Goal: Navigation & Orientation: Find specific page/section

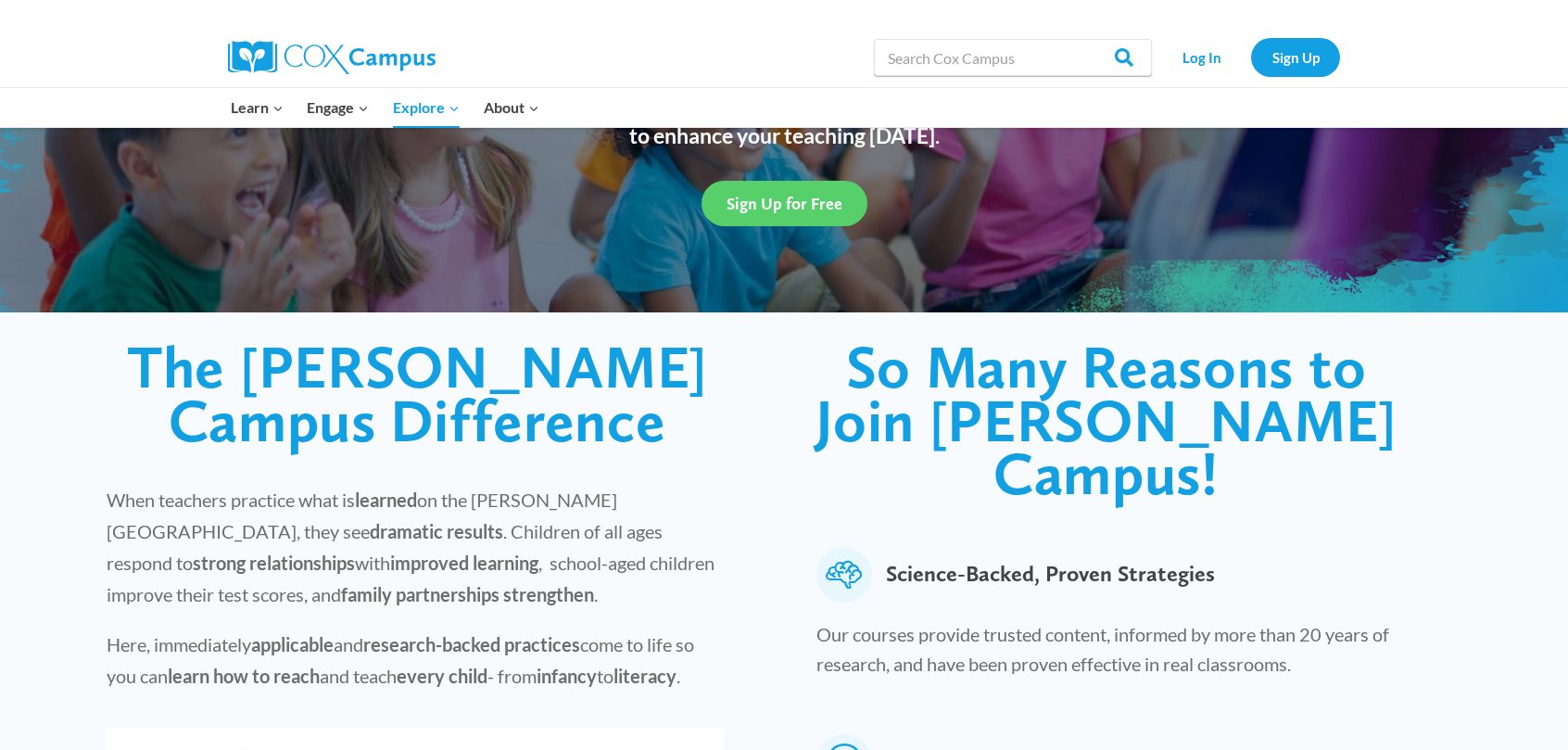
scroll to position [556, 0]
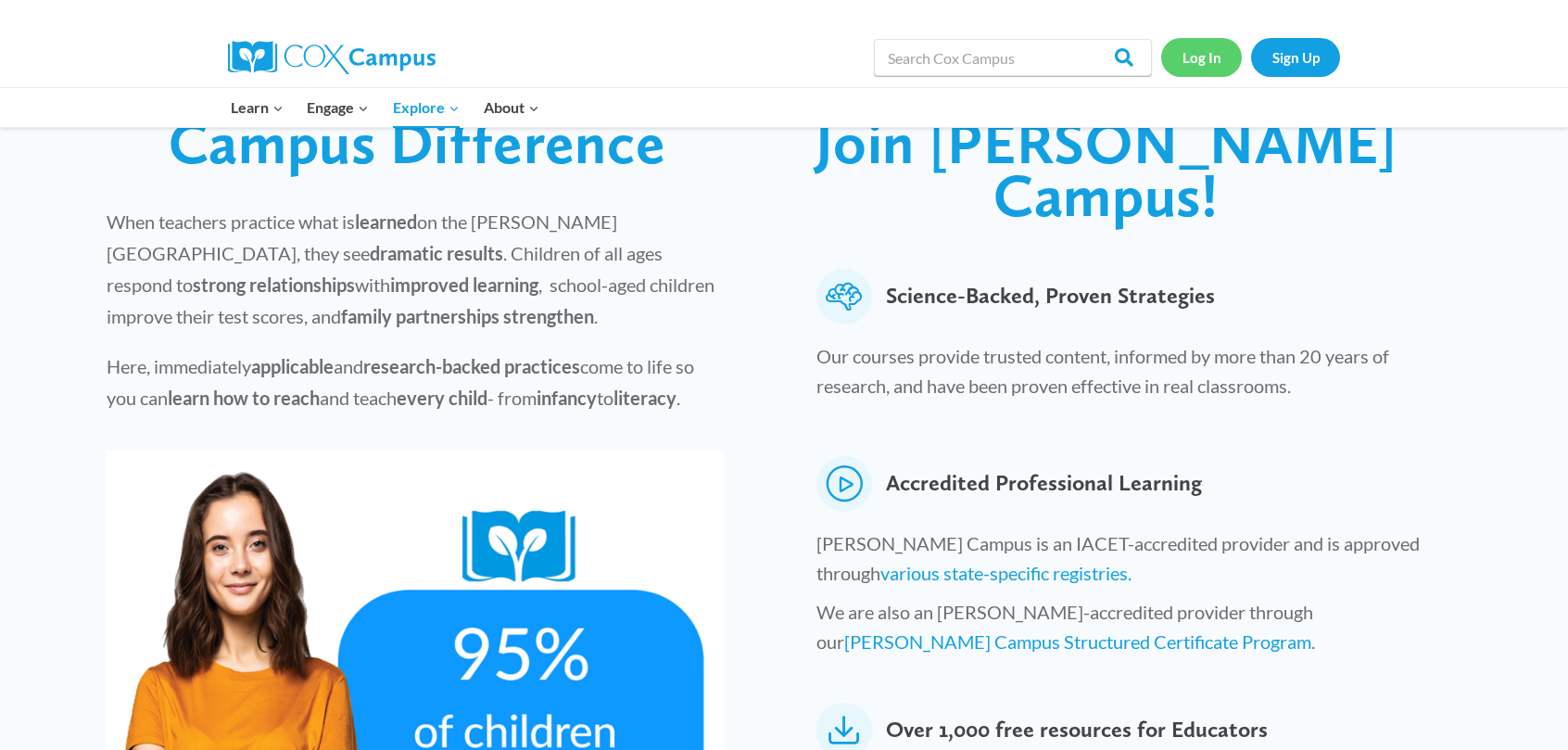
click at [1208, 62] on link "Log In" at bounding box center [1202, 57] width 81 height 38
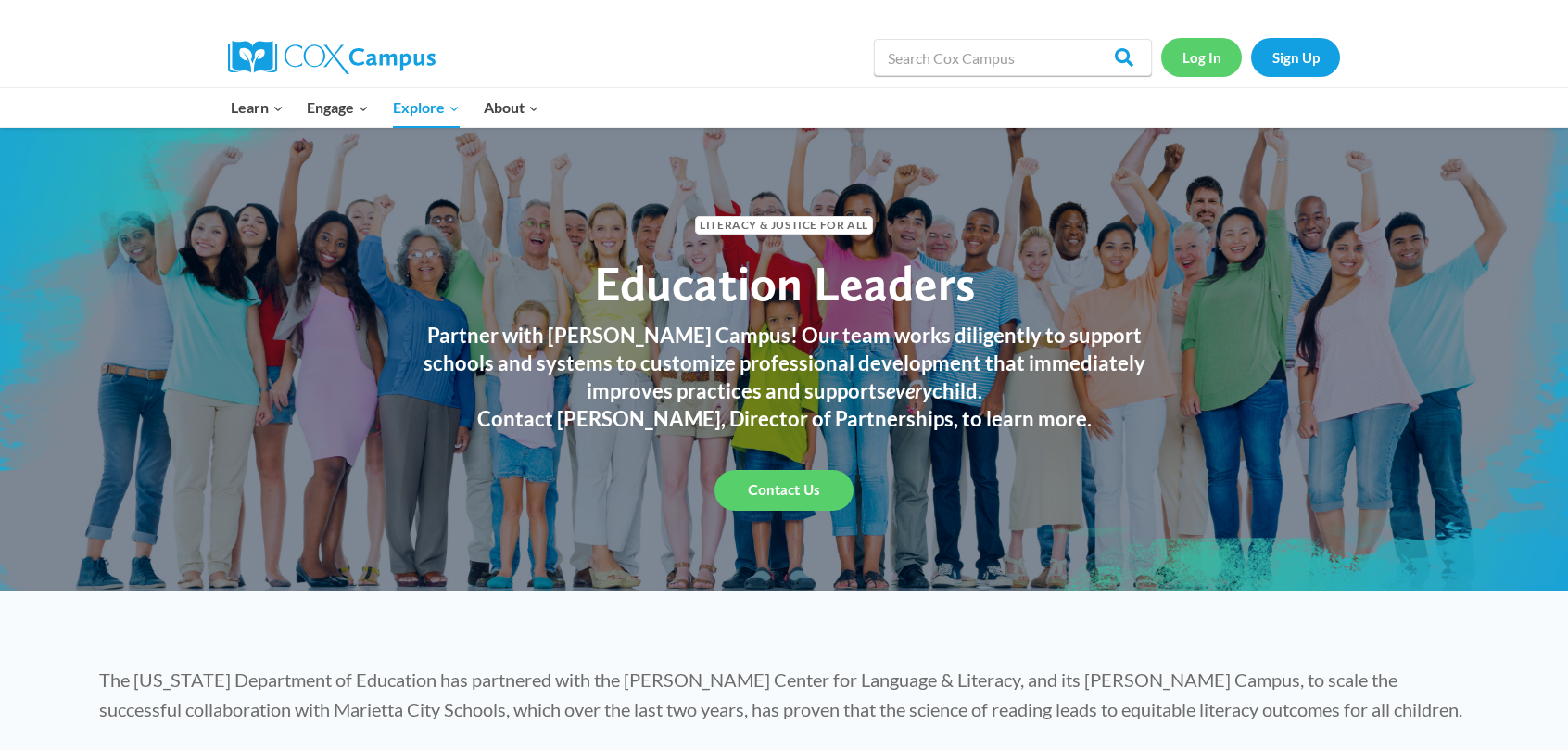
click at [1218, 62] on link "Log In" at bounding box center [1202, 57] width 81 height 38
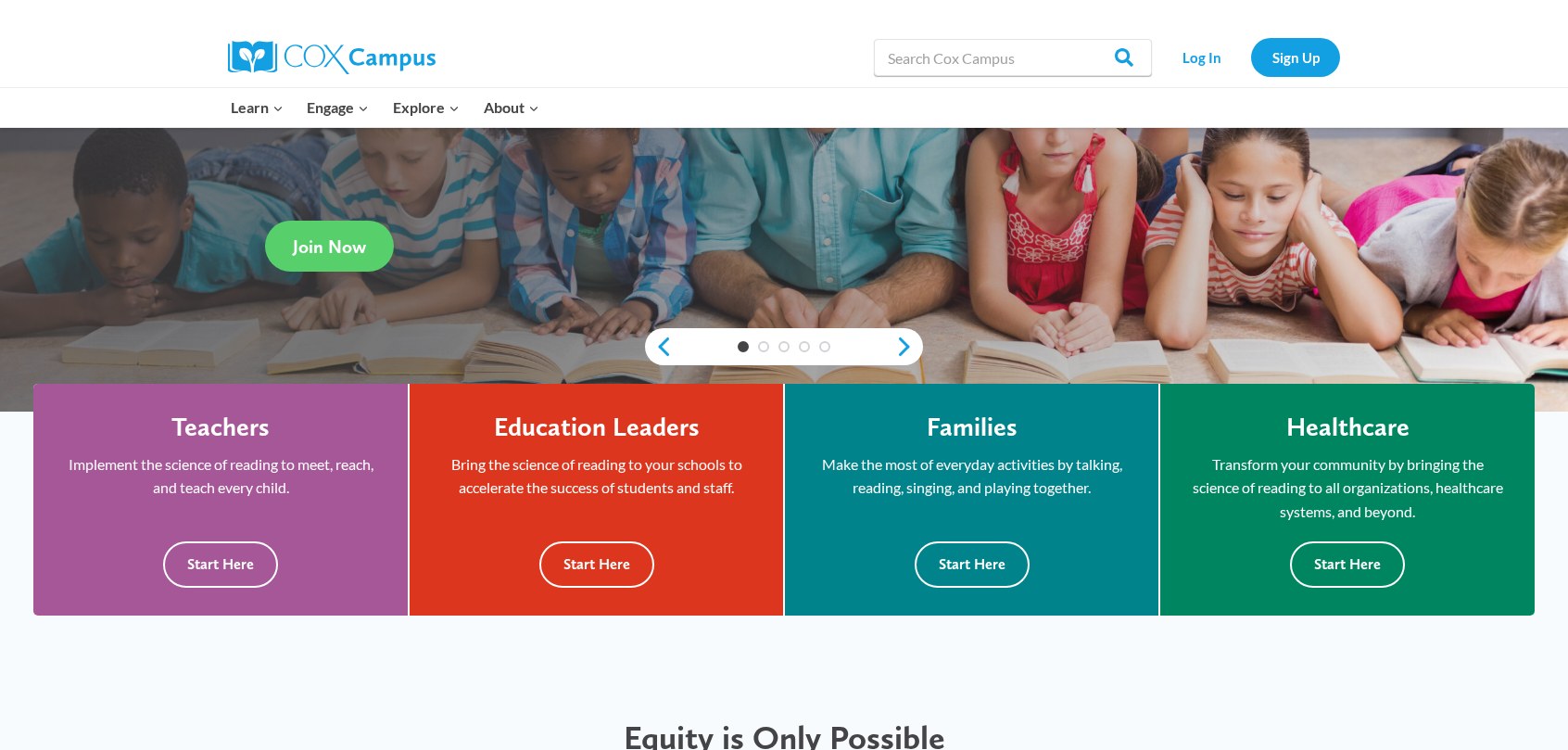
scroll to position [371, 0]
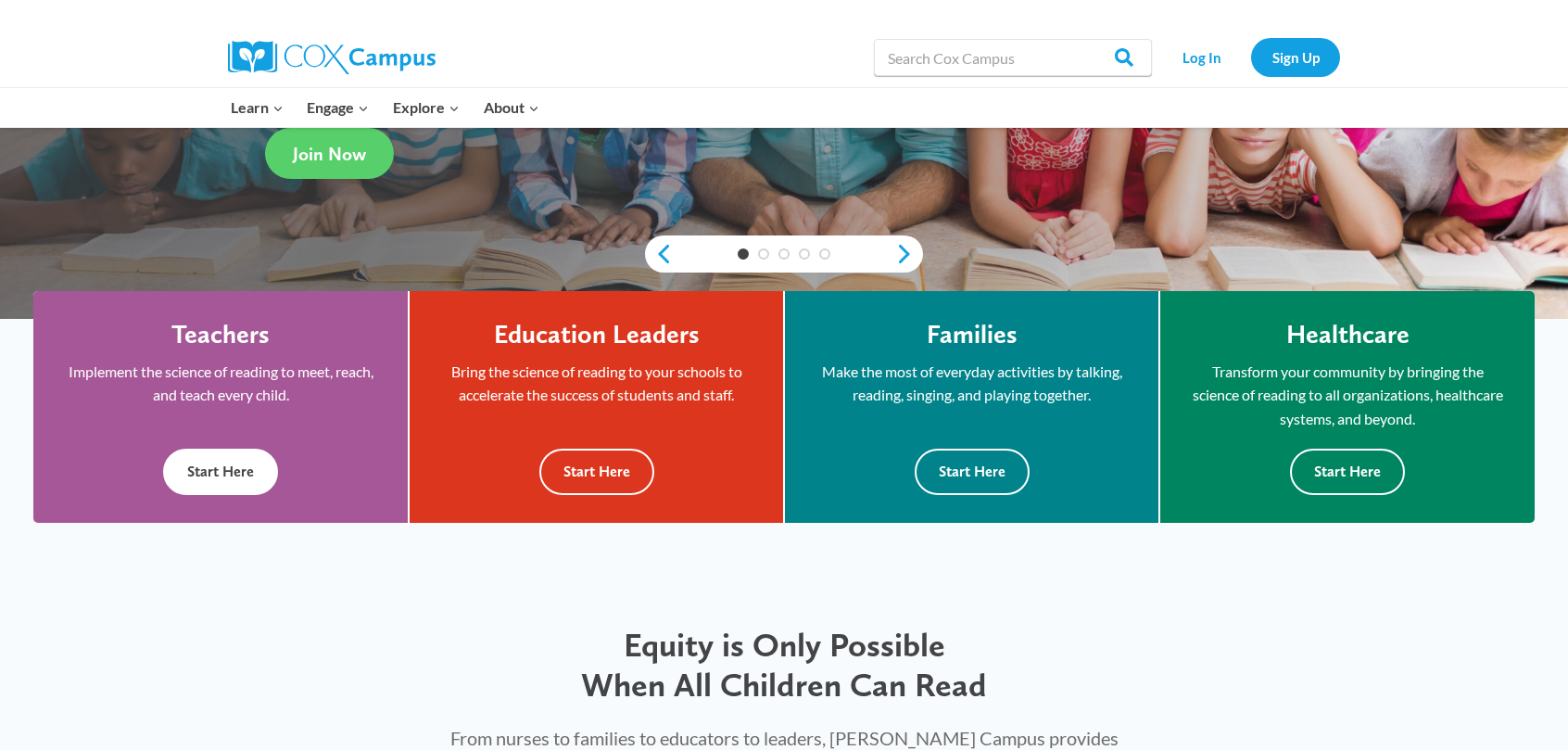
click at [233, 478] on button "Start Here" at bounding box center [220, 471] width 115 height 45
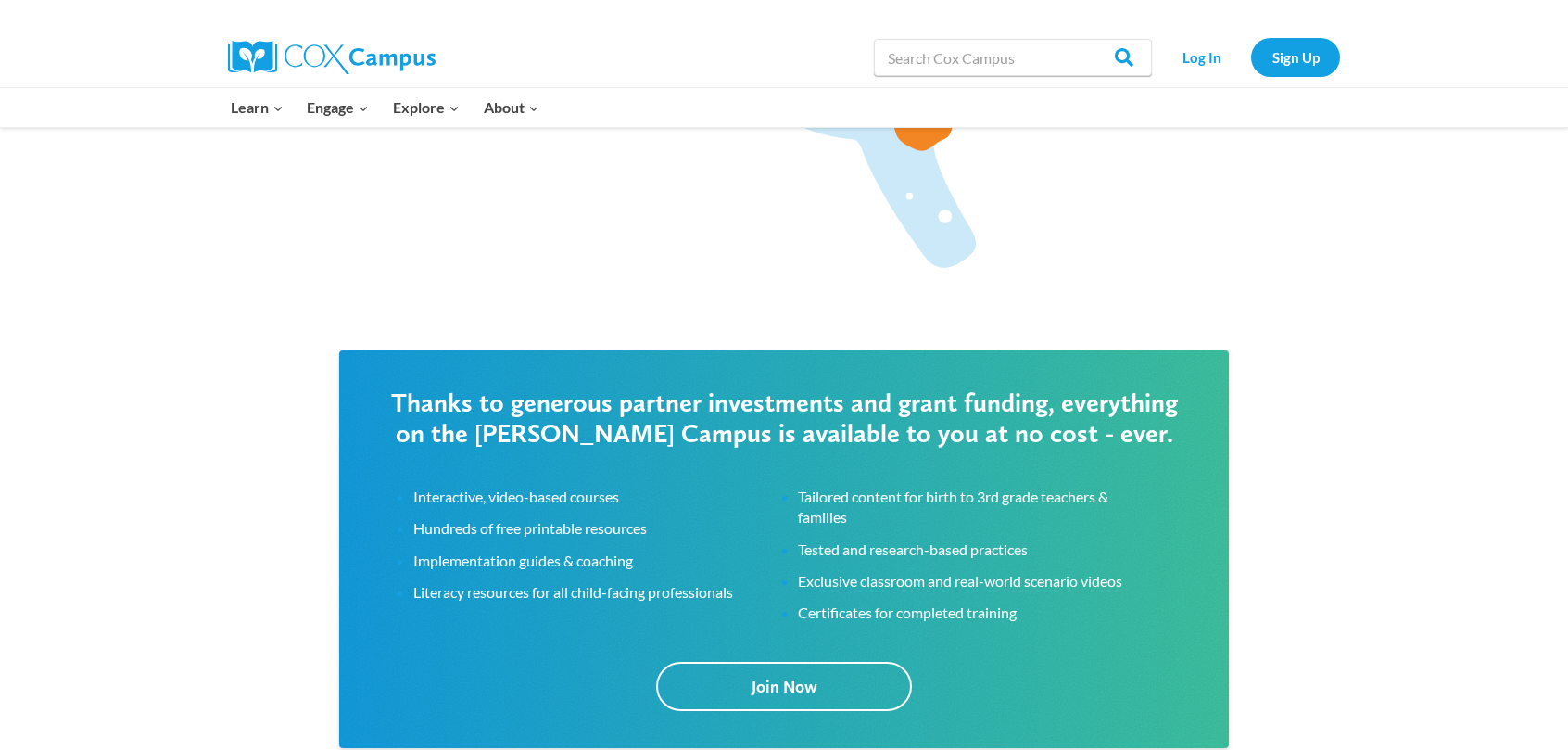
scroll to position [3245, 0]
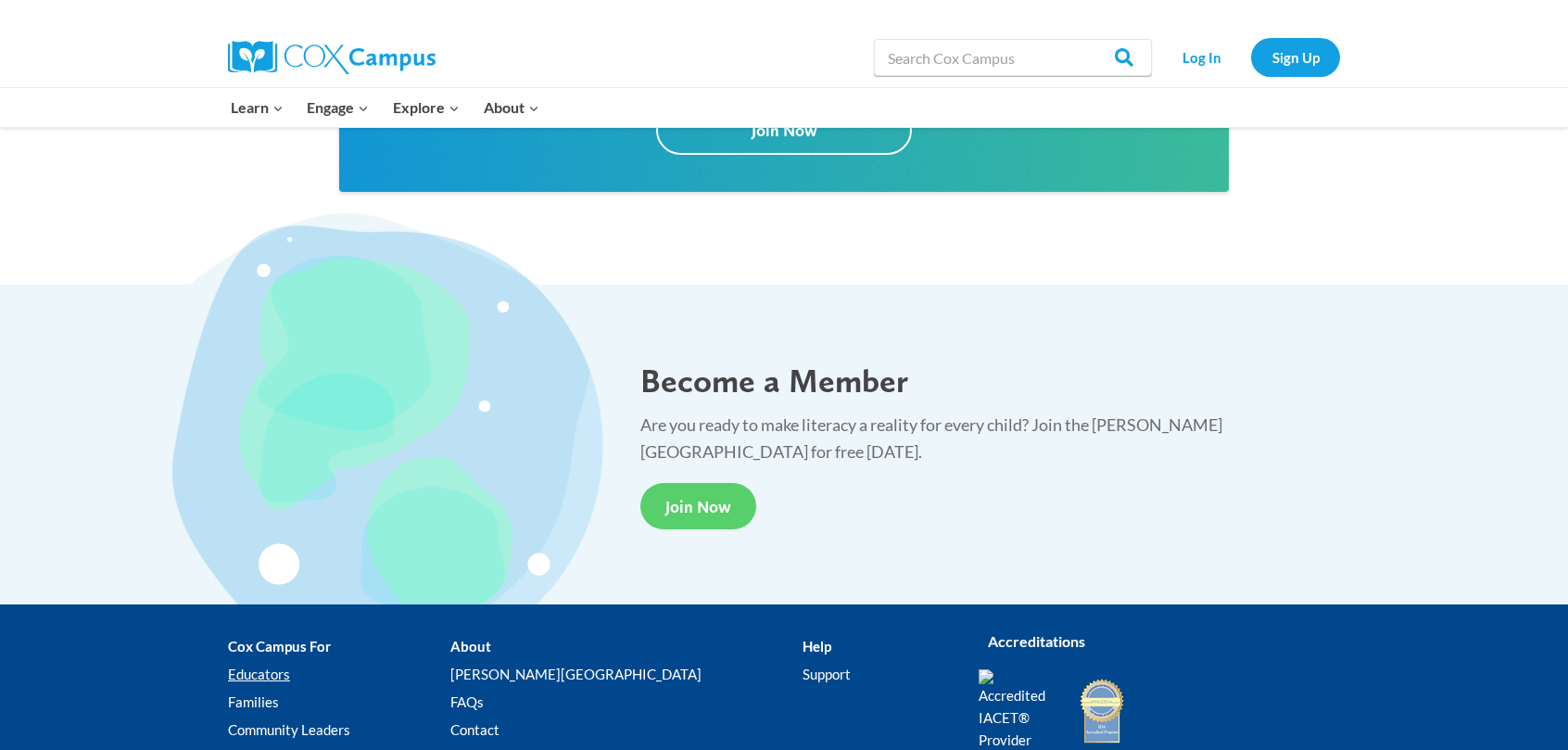
click at [272, 681] on link "Educators" at bounding box center [339, 675] width 222 height 28
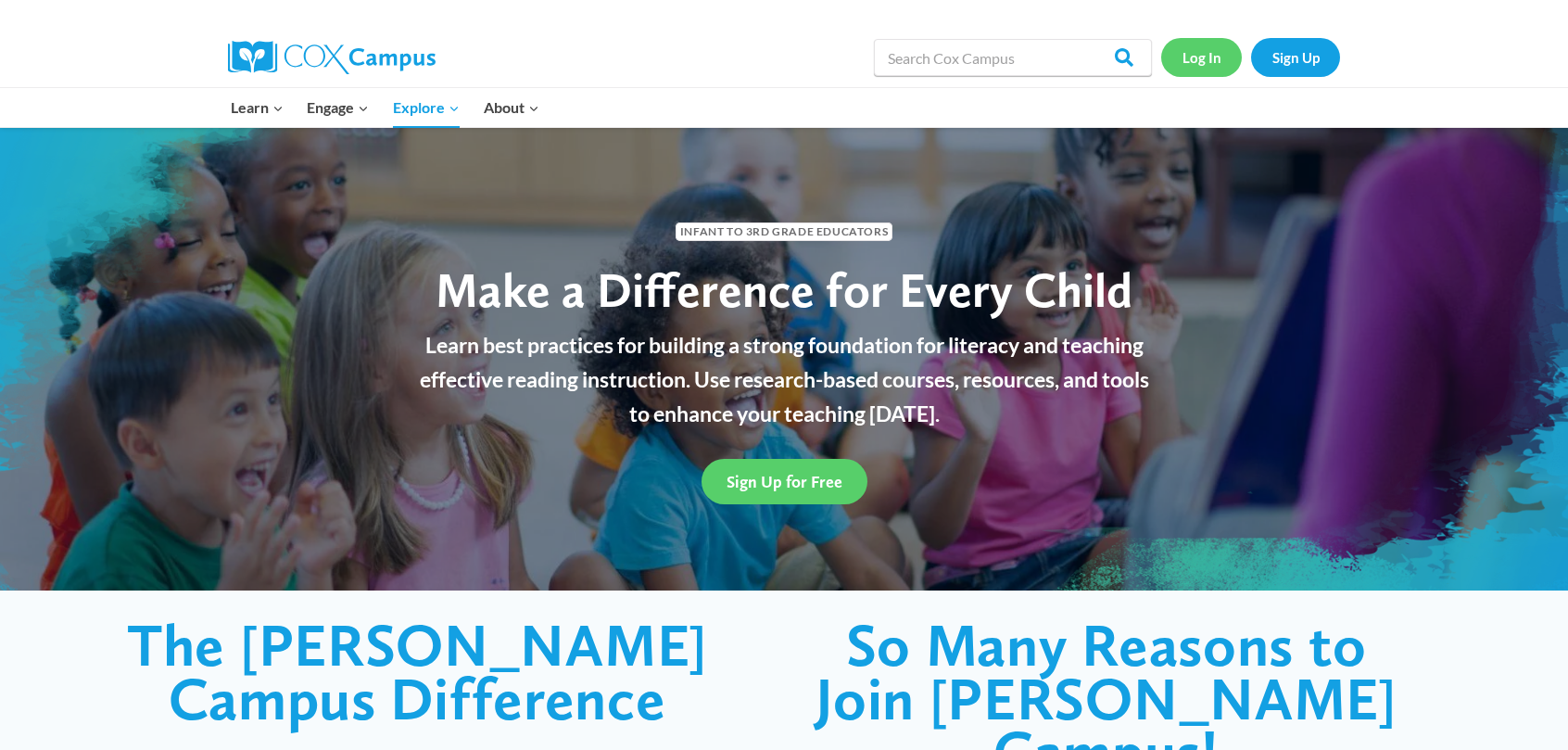
click at [1176, 54] on link "Log In" at bounding box center [1202, 57] width 81 height 38
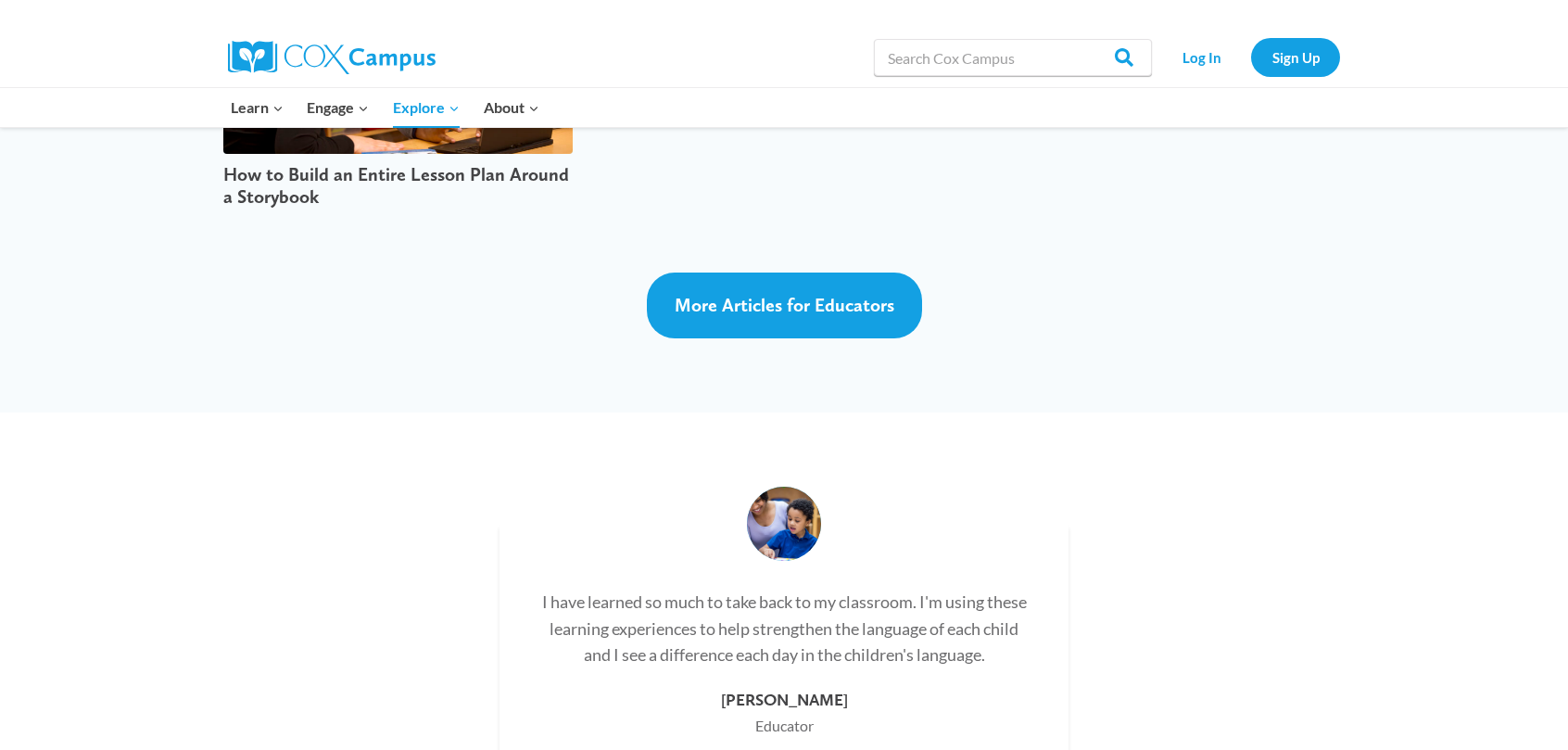
scroll to position [4264, 0]
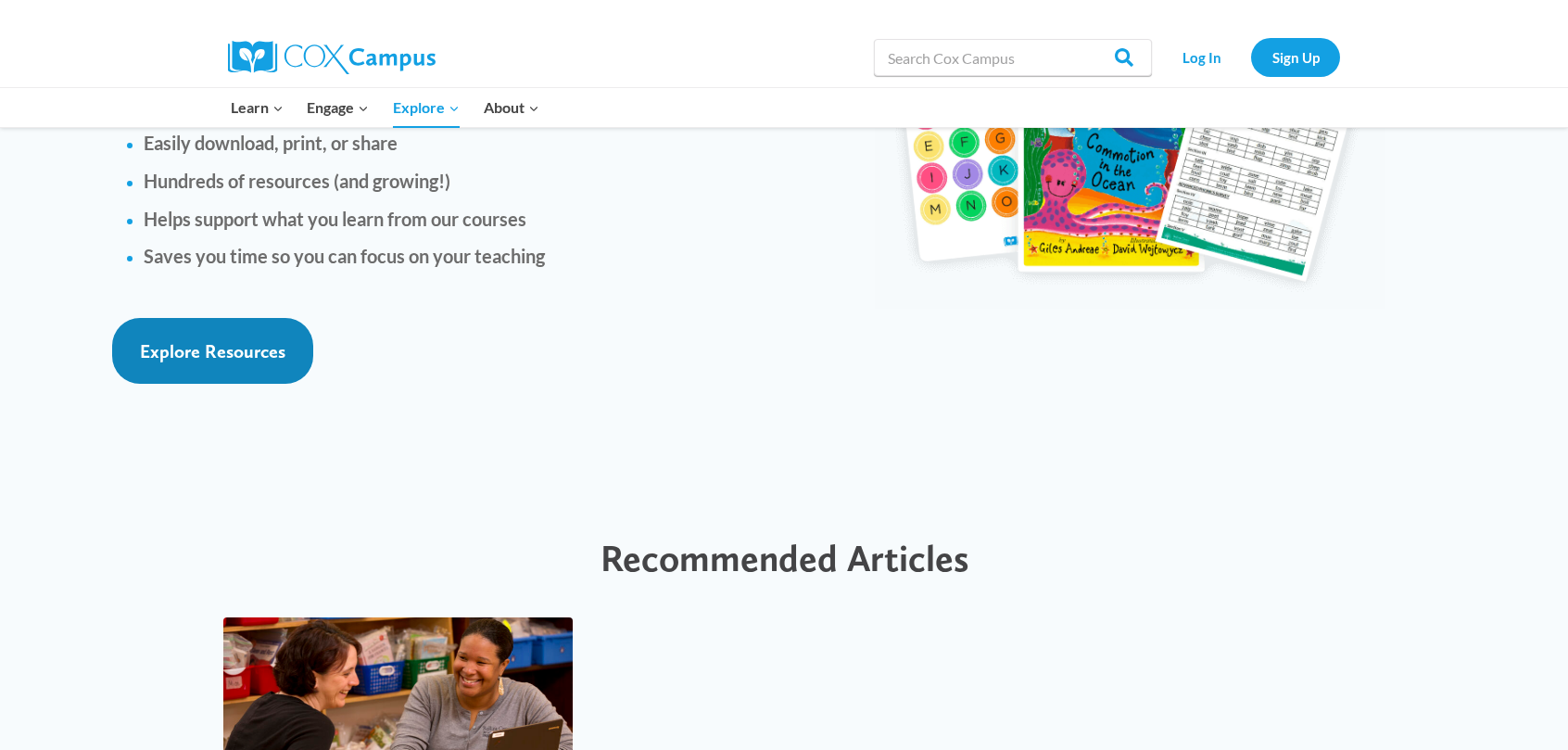
click at [269, 340] on span "Explore Resources" at bounding box center [213, 351] width 145 height 23
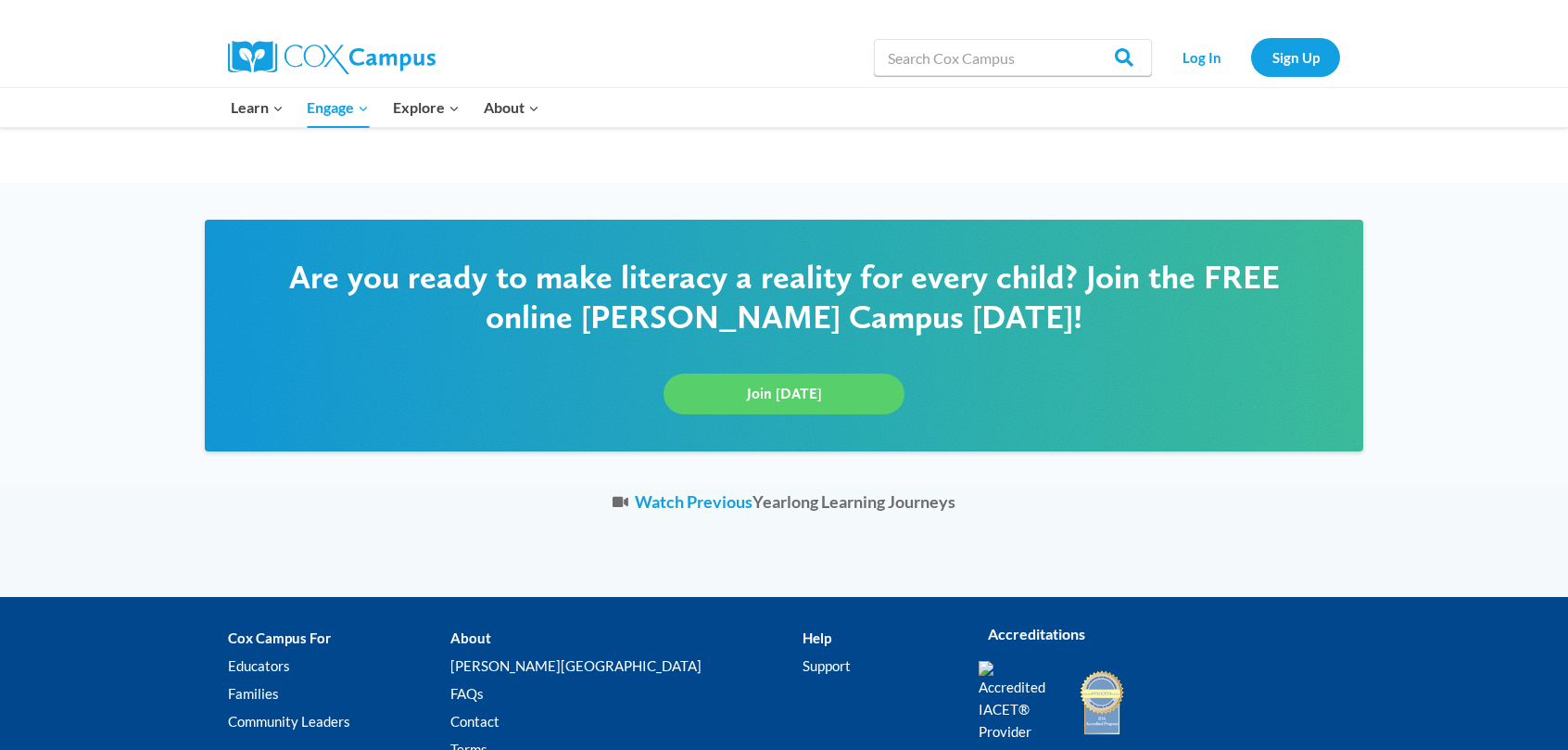
scroll to position [3709, 0]
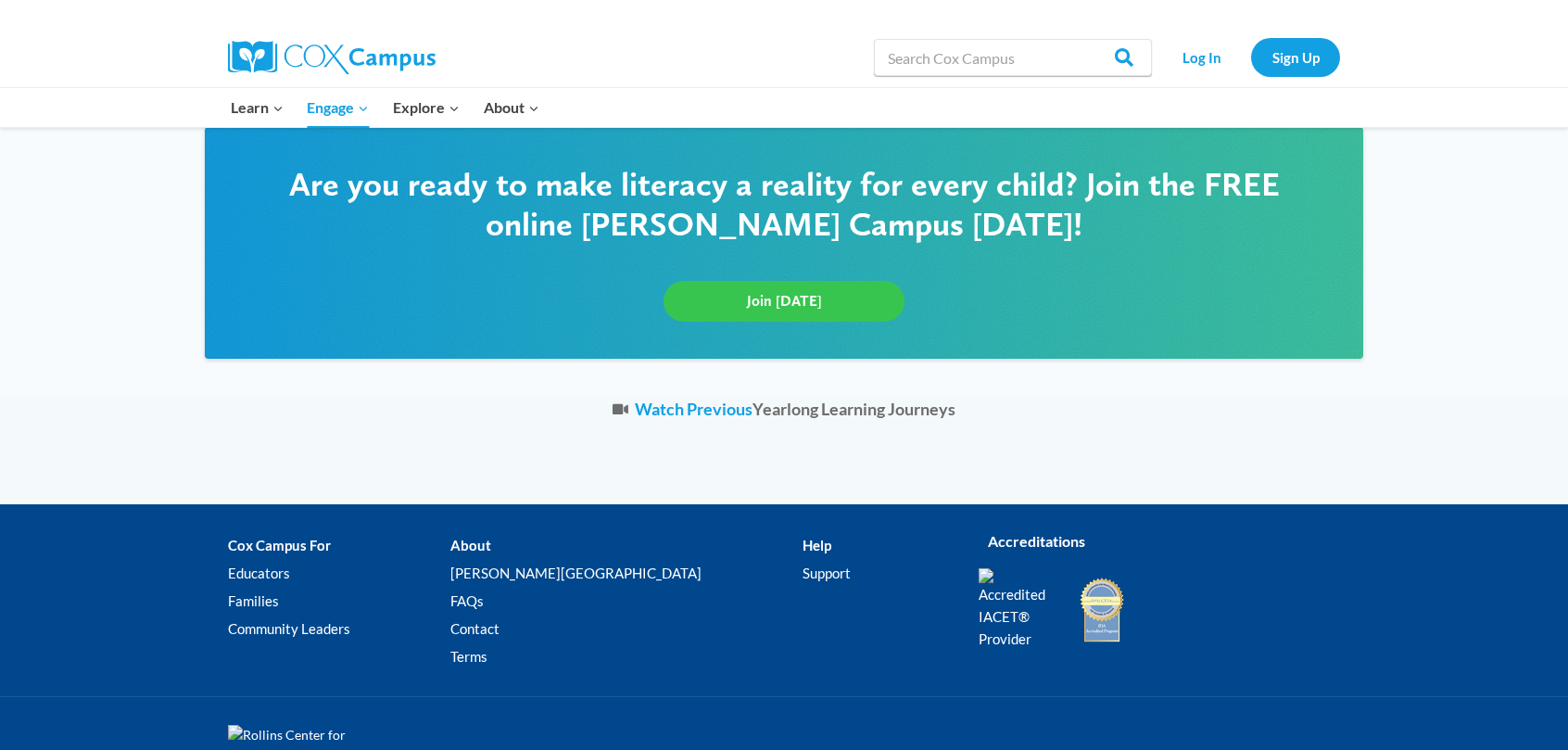
click at [826, 294] on link "Join [DATE]" at bounding box center [784, 301] width 241 height 41
